Goal: Information Seeking & Learning: Learn about a topic

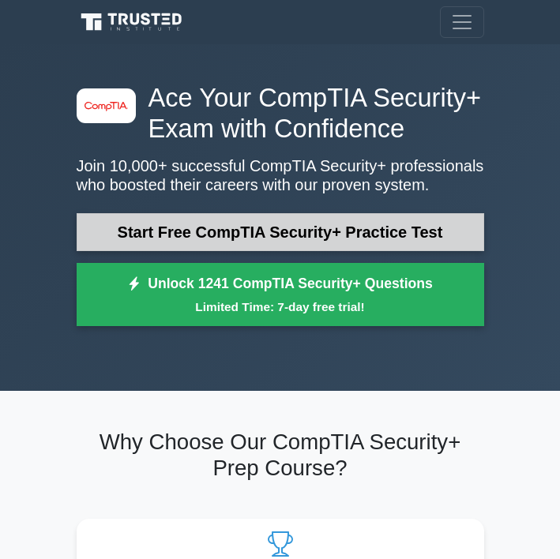
click at [259, 226] on link "Start Free CompTIA Security+ Practice Test" at bounding box center [280, 232] width 407 height 38
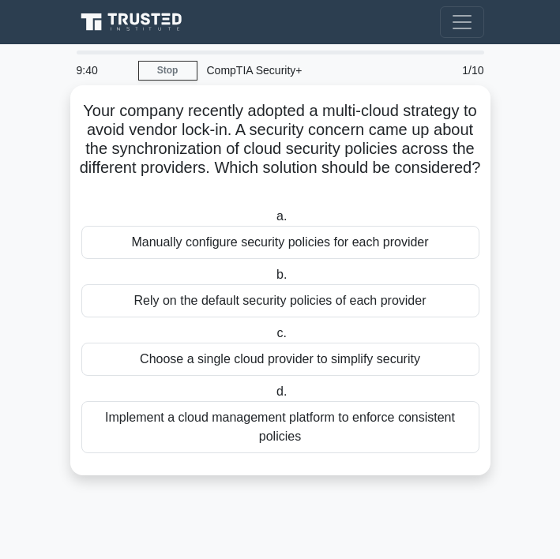
click at [323, 417] on div "Implement a cloud management platform to enforce consistent policies" at bounding box center [280, 427] width 398 height 52
click at [273, 397] on input "d. Implement a cloud management platform to enforce consistent policies" at bounding box center [273, 392] width 0 height 10
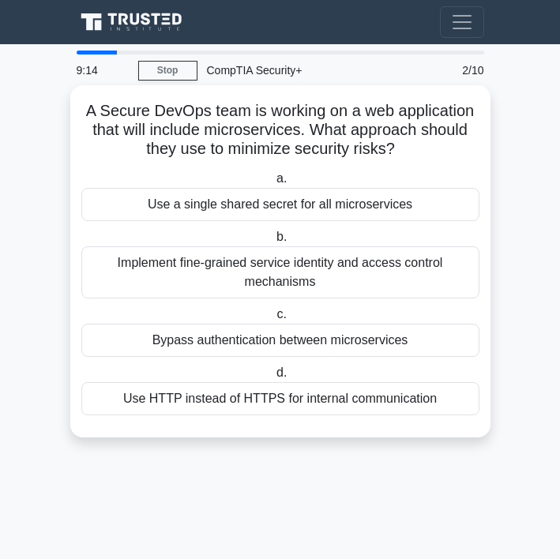
click at [379, 271] on div "Implement fine-grained service identity and access control mechanisms" at bounding box center [280, 272] width 398 height 52
click at [273, 242] on input "b. Implement fine-grained service identity and access control mechanisms" at bounding box center [273, 237] width 0 height 10
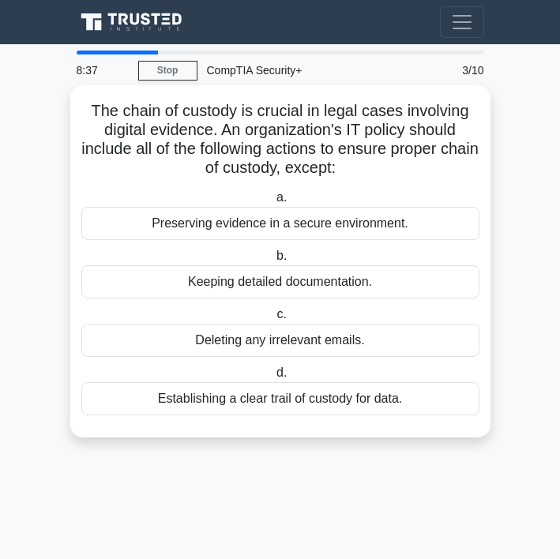
click at [359, 399] on div "Establishing a clear trail of custody for data." at bounding box center [280, 398] width 398 height 33
click at [273, 378] on input "d. Establishing a clear trail of custody for data." at bounding box center [273, 373] width 0 height 10
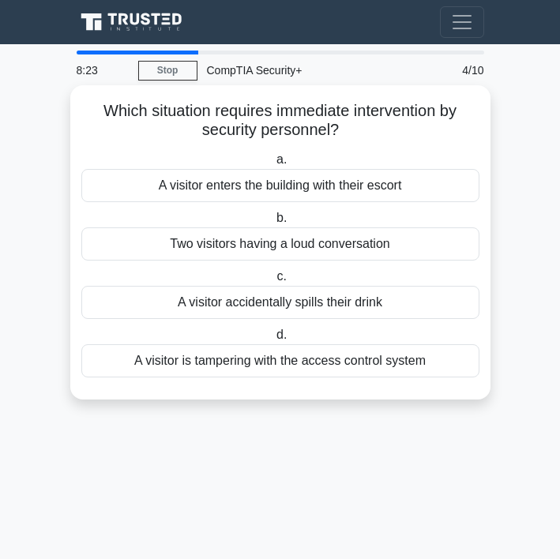
click at [362, 365] on div "A visitor is tampering with the access control system" at bounding box center [280, 360] width 398 height 33
click at [273, 340] on input "d. A visitor is tampering with the access control system" at bounding box center [273, 335] width 0 height 10
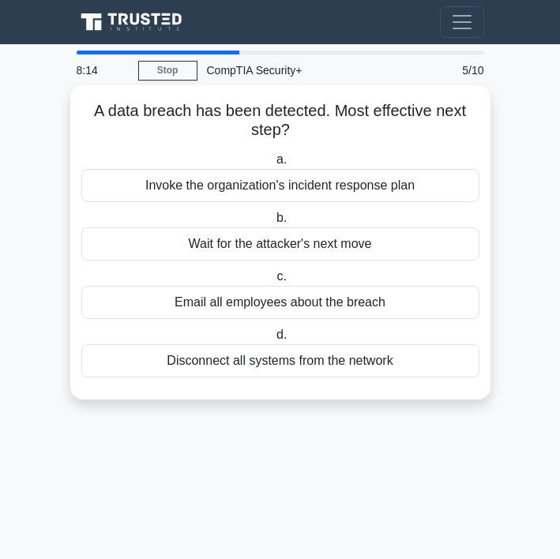
click at [331, 189] on div "Invoke the organization's incident response plan" at bounding box center [280, 185] width 398 height 33
click at [273, 165] on input "a. Invoke the organization's incident response plan" at bounding box center [273, 160] width 0 height 10
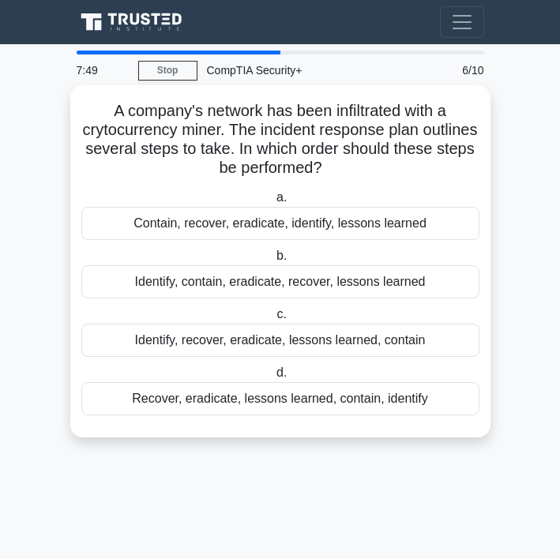
click at [315, 283] on div "Identify, contain, eradicate, recover, lessons learned" at bounding box center [280, 281] width 398 height 33
click at [273, 261] on input "b. Identify, contain, eradicate, recover, lessons learned" at bounding box center [273, 256] width 0 height 10
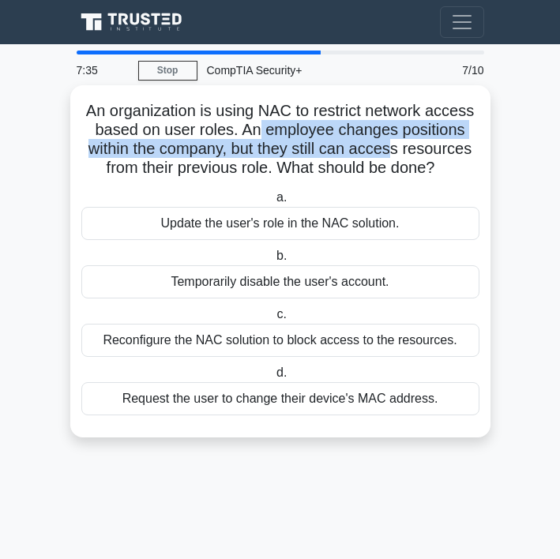
drag, startPoint x: 259, startPoint y: 133, endPoint x: 392, endPoint y: 144, distance: 133.8
click at [393, 144] on h5 "An organization is using NAC to restrict network access based on user roles. An…" at bounding box center [280, 139] width 401 height 77
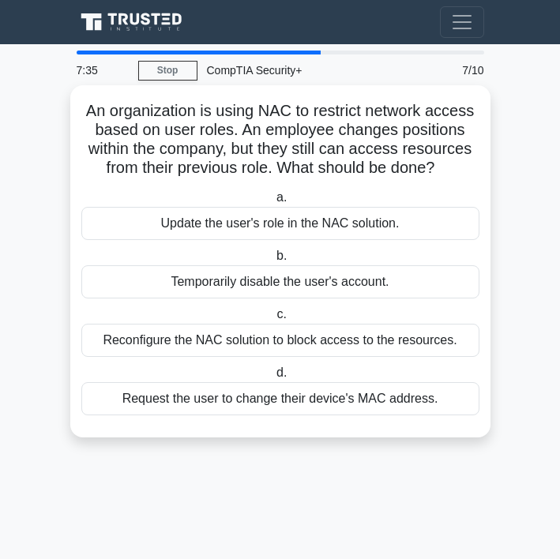
click at [297, 125] on h5 "An organization is using NAC to restrict network access based on user roles. An…" at bounding box center [280, 139] width 401 height 77
click at [282, 230] on div "Update the user's role in the NAC solution." at bounding box center [280, 223] width 398 height 33
click at [273, 203] on input "a. Update the user's role in the NAC solution." at bounding box center [273, 198] width 0 height 10
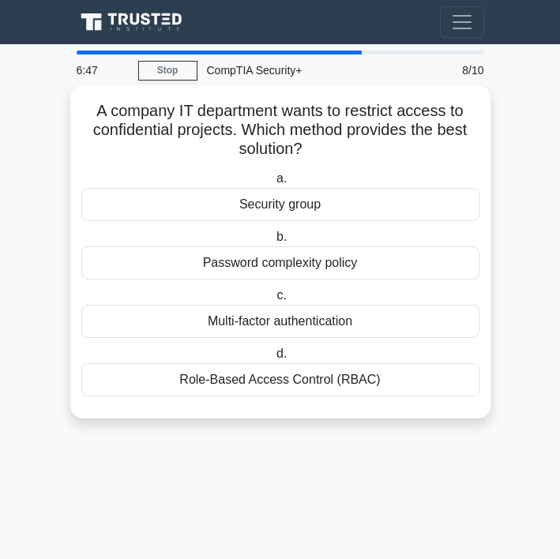
click at [348, 324] on div "Multi-factor authentication" at bounding box center [280, 321] width 398 height 33
click at [273, 301] on input "c. Multi-factor authentication" at bounding box center [273, 295] width 0 height 10
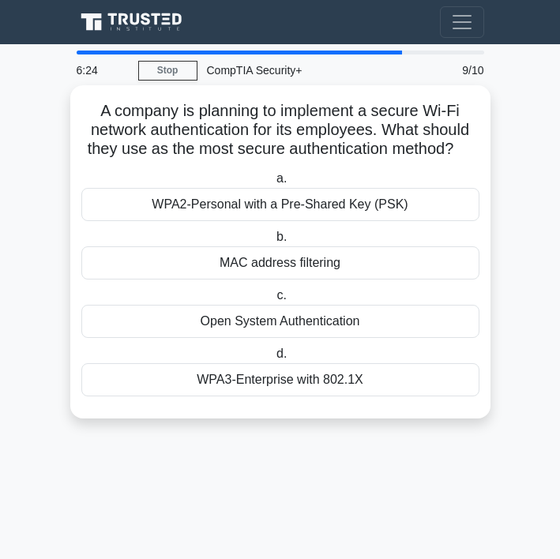
click at [349, 381] on div "WPA3-Enterprise with 802.1X" at bounding box center [280, 379] width 398 height 33
click at [273, 359] on input "d. WPA3-Enterprise with 802.1X" at bounding box center [273, 354] width 0 height 10
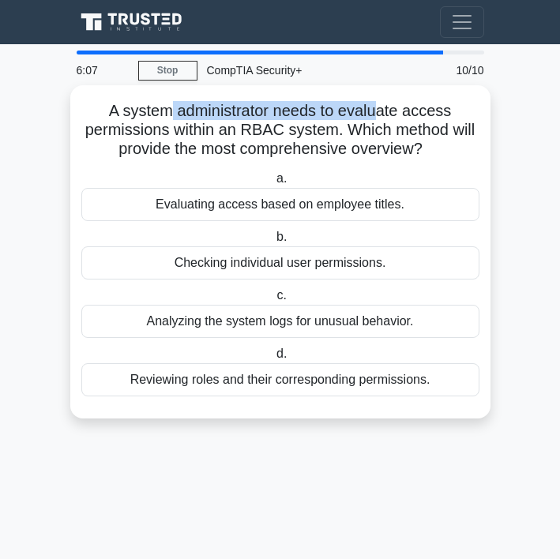
drag, startPoint x: 171, startPoint y: 112, endPoint x: 377, endPoint y: 110, distance: 206.0
click at [377, 110] on h5 "A system administrator needs to evaluate access permissions within an RBAC syst…" at bounding box center [280, 130] width 401 height 58
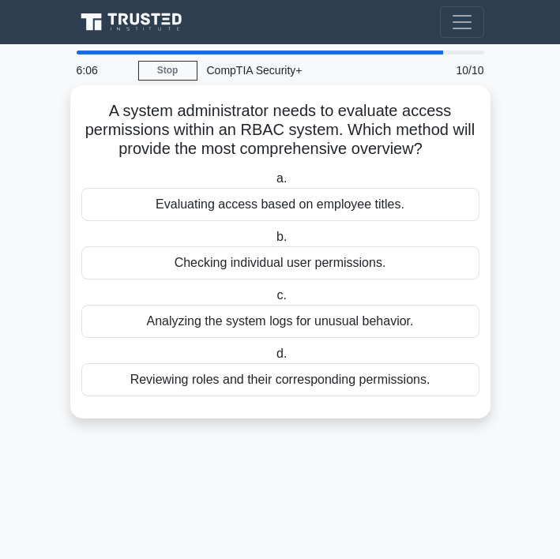
click at [206, 146] on h5 "A system administrator needs to evaluate access permissions within an RBAC syst…" at bounding box center [280, 130] width 401 height 58
click at [324, 386] on div "Reviewing roles and their corresponding permissions." at bounding box center [280, 379] width 398 height 33
click at [273, 359] on input "d. Reviewing roles and their corresponding permissions." at bounding box center [273, 354] width 0 height 10
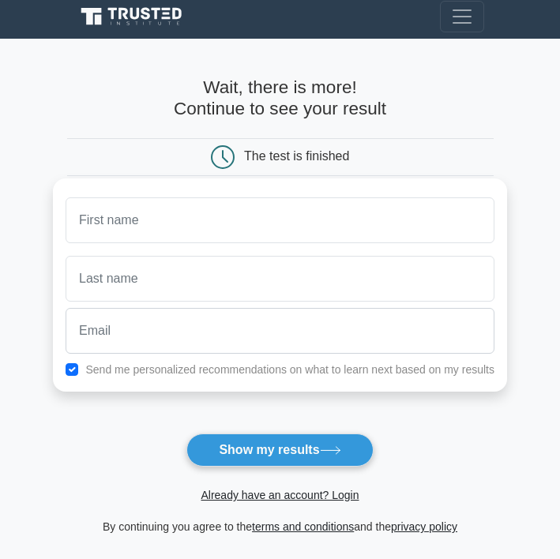
scroll to position [6, 0]
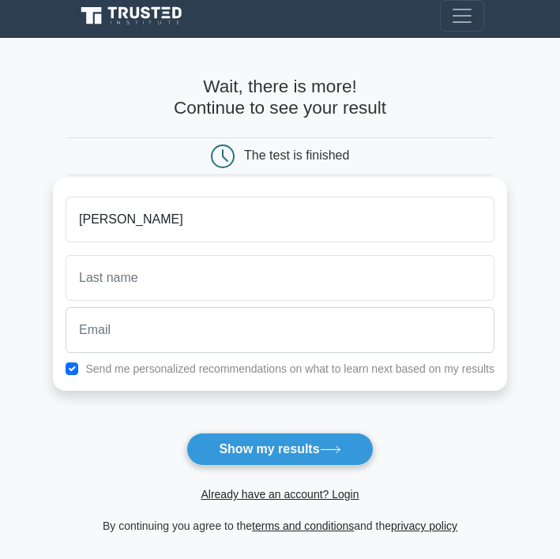
type input "[PERSON_NAME]"
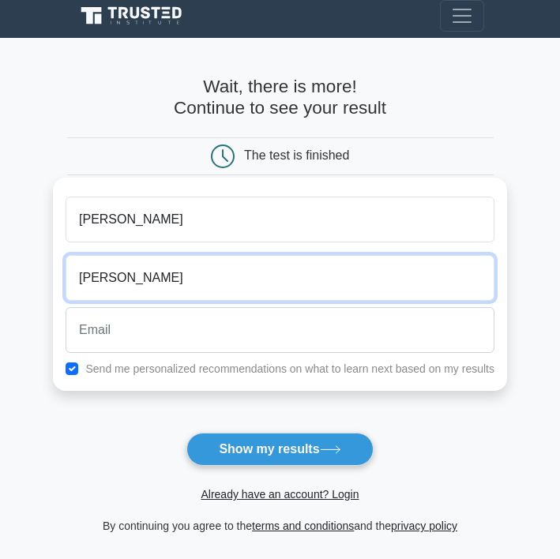
type input "[PERSON_NAME]"
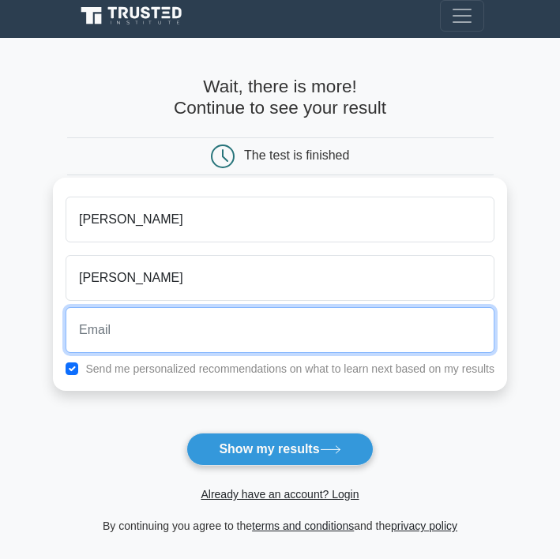
type input "[PERSON_NAME][EMAIL_ADDRESS][DOMAIN_NAME]"
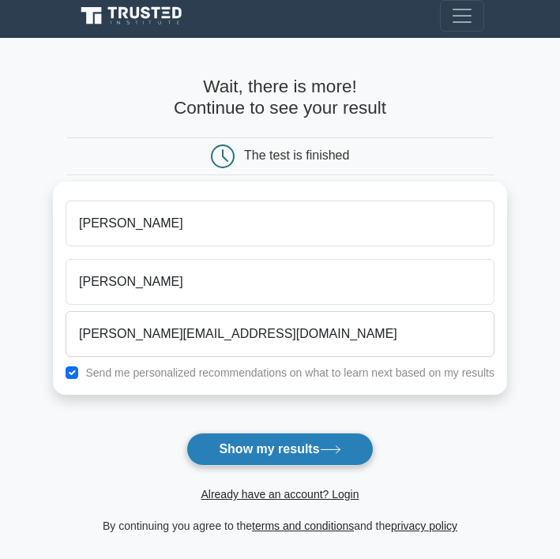
click at [256, 445] on button "Show my results" at bounding box center [279, 448] width 186 height 33
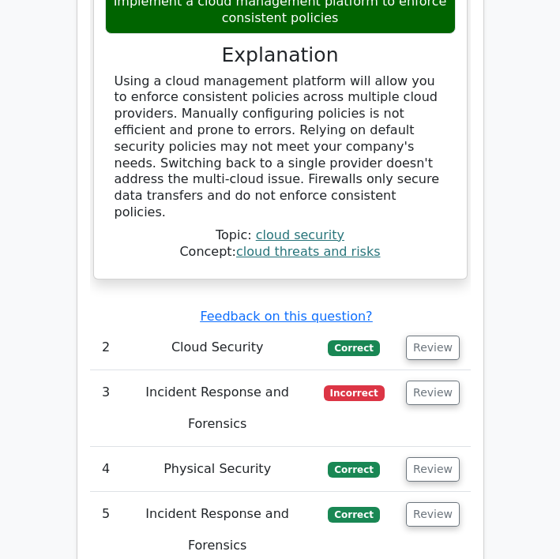
scroll to position [2342, 0]
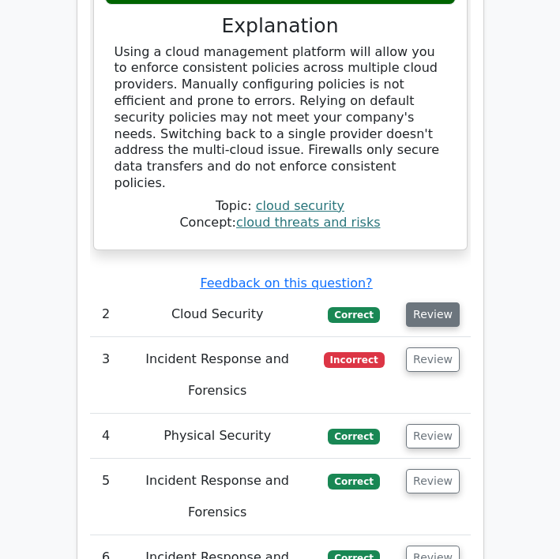
click at [421, 302] on button "Review" at bounding box center [433, 314] width 54 height 24
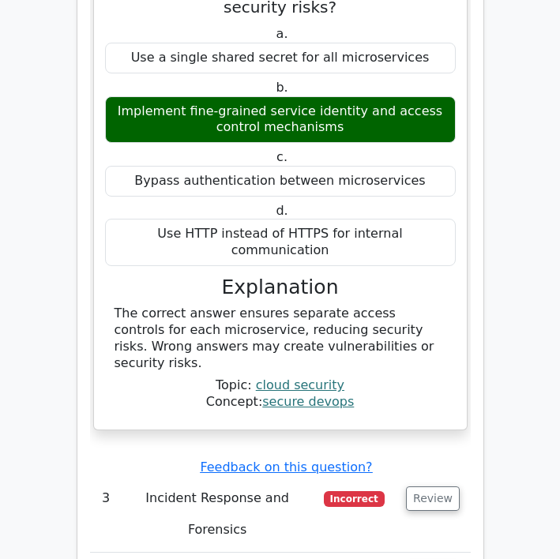
scroll to position [2788, 0]
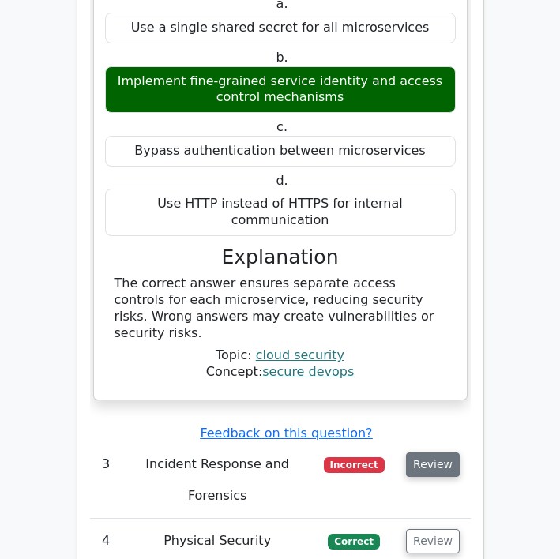
click at [455, 452] on button "Review" at bounding box center [433, 464] width 54 height 24
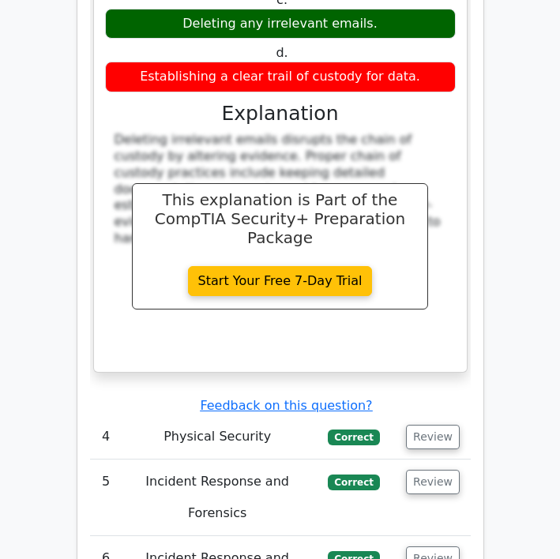
scroll to position [3546, 0]
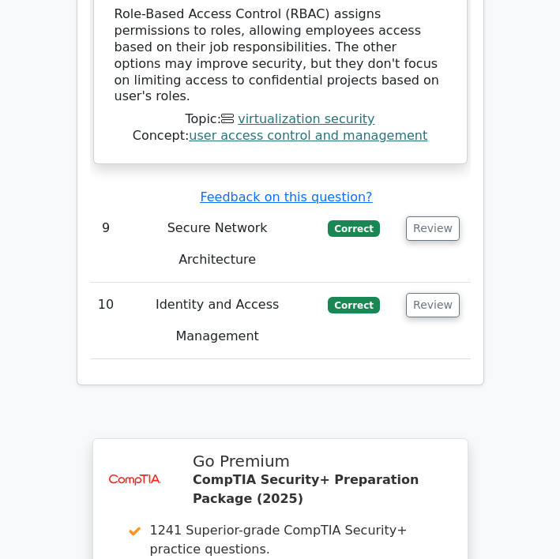
scroll to position [4606, 0]
